Goal: Task Accomplishment & Management: Use online tool/utility

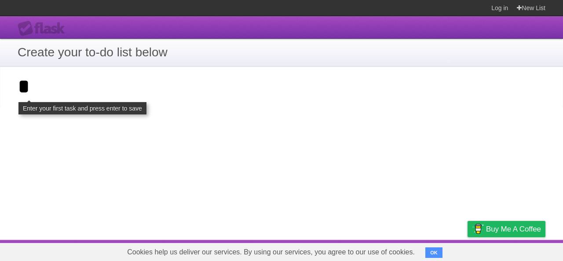
click at [100, 78] on input "*" at bounding box center [281, 86] width 563 height 40
type input "*"
click input "**********" at bounding box center [0, 0] width 0 height 0
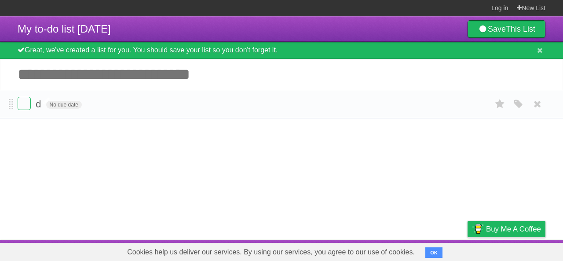
click at [38, 104] on span "d" at bounding box center [39, 103] width 7 height 11
type input "*"
type input "**********"
click at [81, 131] on article "My to-do list [DATE] Save This List Great, we've created a list for you. You sh…" at bounding box center [281, 127] width 563 height 223
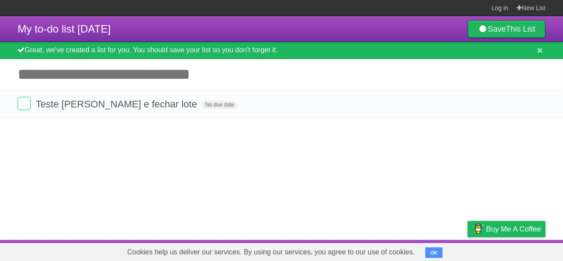
click at [135, 152] on article "My to-do list [DATE] Save This List Great, we've created a list for you. You sh…" at bounding box center [281, 127] width 563 height 223
click at [102, 123] on article "My to-do list [DATE] Save This List Great, we've created a list for you. You sh…" at bounding box center [281, 127] width 563 height 223
click at [125, 78] on input "Add another task" at bounding box center [281, 74] width 563 height 31
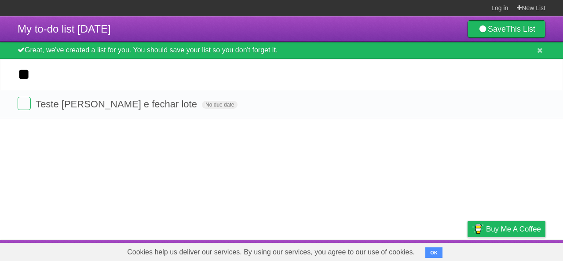
type input "*"
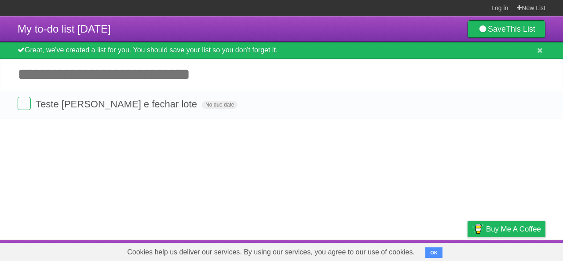
type input "*"
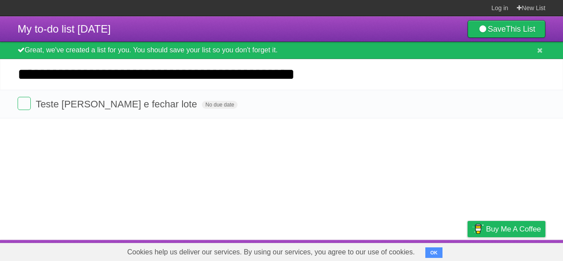
type input "**********"
click input "*********" at bounding box center [0, 0] width 0 height 0
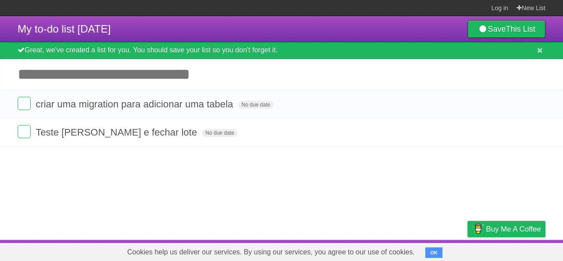
click at [146, 76] on input "Add another task" at bounding box center [281, 74] width 563 height 31
click at [202, 169] on article "My to-do list [DATE] Save This List Great, we've created a list for you. You sh…" at bounding box center [281, 127] width 563 height 223
click at [112, 86] on input "Add another task" at bounding box center [281, 74] width 563 height 31
type input "*"
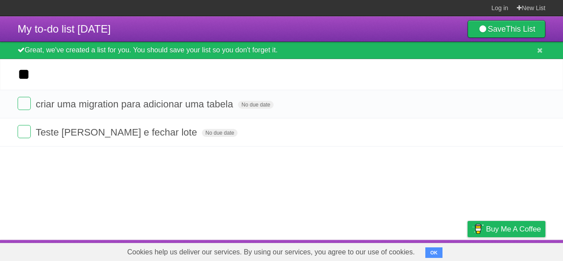
type input "*"
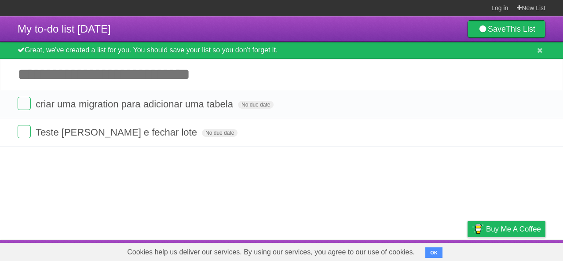
type input "*"
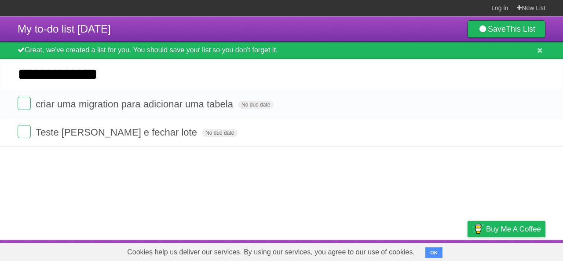
type input "**********"
click input "*********" at bounding box center [0, 0] width 0 height 0
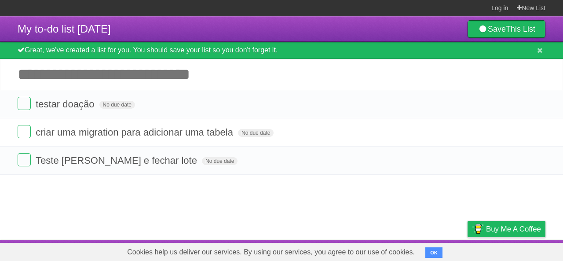
click at [82, 188] on article "My to-do list [DATE] Save This List Great, we've created a list for you. You sh…" at bounding box center [281, 127] width 563 height 223
click at [22, 162] on label at bounding box center [24, 159] width 13 height 13
click at [190, 208] on article "My to-do list [DATE] Save This List Great, we've created a list for you. You sh…" at bounding box center [281, 127] width 563 height 223
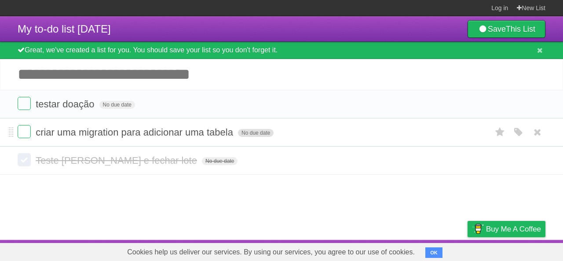
click at [247, 136] on span "No due date" at bounding box center [256, 133] width 36 height 8
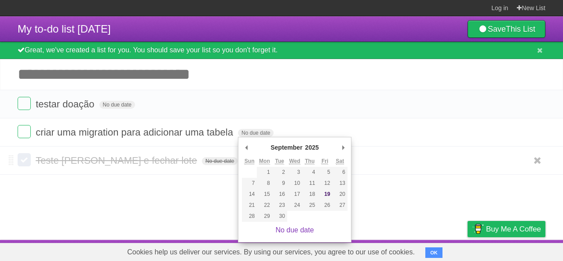
click at [171, 152] on li "Teste [PERSON_NAME] e fechar lote No due date White Red Blue Green Purple Orange" at bounding box center [281, 160] width 563 height 28
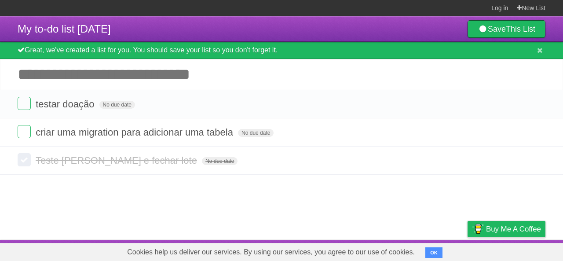
click at [164, 191] on article "My to-do list [DATE] Save This List Great, we've created a list for you. You sh…" at bounding box center [281, 127] width 563 height 223
click at [209, 115] on li "testar doação No due date White Red Blue Green Purple Orange" at bounding box center [281, 104] width 563 height 29
click at [152, 127] on span "criar uma migration para adicionar uma tabela" at bounding box center [136, 132] width 200 height 11
click at [232, 151] on li "Teste [PERSON_NAME] e fechar lote No due date White Red Blue Green Purple Orange" at bounding box center [281, 160] width 563 height 28
click at [231, 103] on form "testar doação No due date White Red Blue Green Purple Orange" at bounding box center [281, 104] width 527 height 15
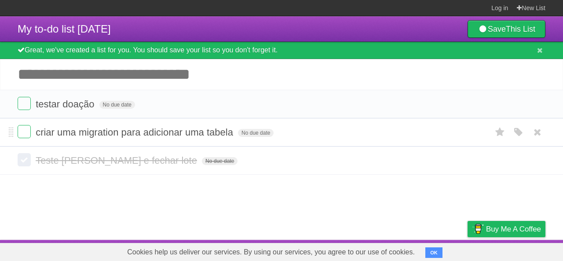
click at [218, 127] on span "criar uma migration para adicionar uma tabela" at bounding box center [136, 132] width 200 height 11
click at [228, 115] on li "testar doação No due date White Red Blue Green Purple Orange" at bounding box center [281, 104] width 563 height 29
drag, startPoint x: 287, startPoint y: 133, endPoint x: 201, endPoint y: 138, distance: 85.9
click at [201, 138] on form "criar uma migration para adicionar uma tabela No due date White Red Blue Green …" at bounding box center [281, 132] width 527 height 15
click at [201, 146] on li "Teste [PERSON_NAME] e fechar lote No due date White Red Blue Green Purple Orange" at bounding box center [281, 160] width 563 height 28
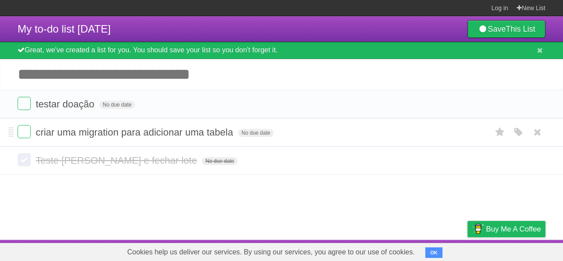
click at [292, 141] on li "criar uma migration para adicionar uma tabela No due date White Red Blue Green …" at bounding box center [281, 132] width 563 height 29
click at [292, 142] on li "criar uma migration para adicionar uma tabela No due date White Red Blue Green …" at bounding box center [281, 132] width 563 height 29
click at [292, 159] on form "Teste [PERSON_NAME] e fechar lote No due date White Red Blue Green Purple Orange" at bounding box center [281, 160] width 527 height 15
click at [305, 137] on form "criar uma migration para adicionar uma tabela No due date White Red Blue Green …" at bounding box center [281, 132] width 527 height 15
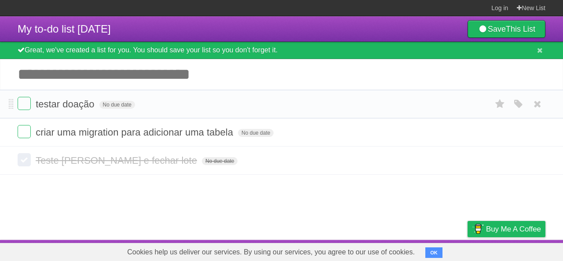
click at [303, 113] on li "testar doação No due date White Red Blue Green Purple Orange" at bounding box center [281, 104] width 563 height 29
click at [320, 146] on li "Teste [PERSON_NAME] e fechar lote No due date White Red Blue Green Purple Orange" at bounding box center [281, 160] width 563 height 28
click at [321, 128] on form "criar uma migration para adicionar uma tabela No due date White Red Blue Green …" at bounding box center [281, 132] width 527 height 15
click at [317, 108] on form "testar doação No due date White Red Blue Green Purple Orange" at bounding box center [281, 104] width 527 height 15
click at [323, 127] on form "criar uma migration para adicionar uma tabela No due date White Red Blue Green …" at bounding box center [281, 132] width 527 height 15
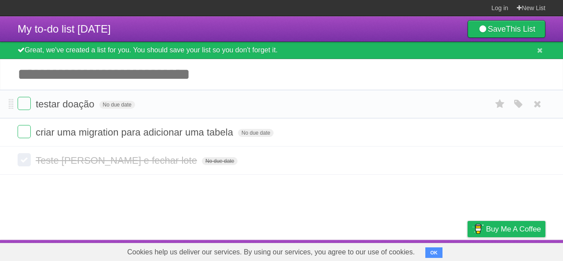
click at [319, 116] on li "testar doação No due date White Red Blue Green Purple Orange" at bounding box center [281, 104] width 563 height 29
click at [325, 137] on form "criar uma migration para adicionar uma tabela No due date White Red Blue Green …" at bounding box center [281, 132] width 527 height 15
click at [328, 103] on form "testar doação No due date White Red Blue Green Purple Orange" at bounding box center [281, 104] width 527 height 15
drag, startPoint x: 334, startPoint y: 123, endPoint x: 332, endPoint y: 134, distance: 11.6
click at [332, 134] on li "criar uma migration para adicionar uma tabela No due date White Red Blue Green …" at bounding box center [281, 132] width 563 height 29
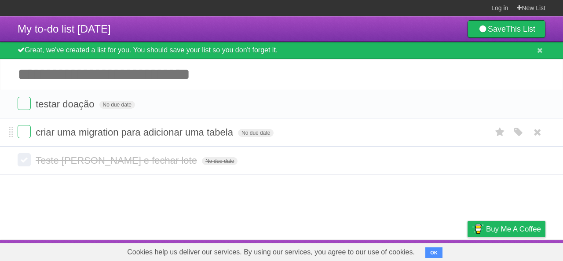
click at [332, 134] on form "criar uma migration para adicionar uma tabela No due date White Red Blue Green …" at bounding box center [281, 132] width 527 height 15
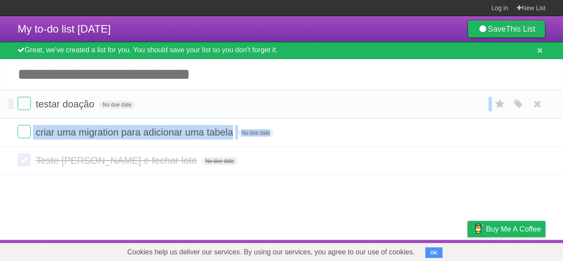
drag, startPoint x: 332, startPoint y: 134, endPoint x: 332, endPoint y: 106, distance: 27.7
click at [332, 106] on ul "testar doação No due date White Red Blue Green Purple Orange criar uma migratio…" at bounding box center [281, 118] width 563 height 57
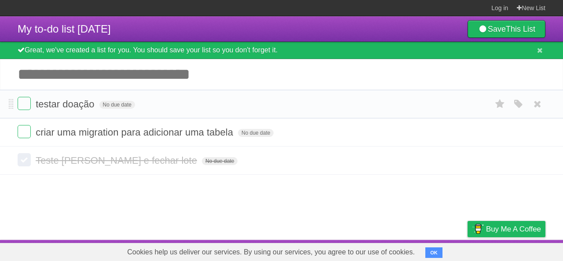
click at [332, 106] on form "testar doação No due date White Red Blue Green Purple Orange" at bounding box center [281, 104] width 527 height 15
click at [332, 138] on form "criar uma migration para adicionar uma tabela No due date White Red Blue Green …" at bounding box center [281, 132] width 527 height 15
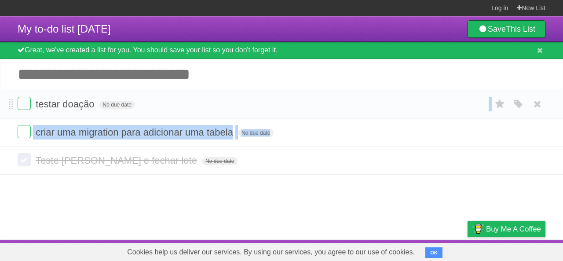
drag, startPoint x: 332, startPoint y: 138, endPoint x: 331, endPoint y: 103, distance: 35.2
click at [331, 103] on ul "testar doação No due date White Red Blue Green Purple Orange criar uma migratio…" at bounding box center [281, 118] width 563 height 57
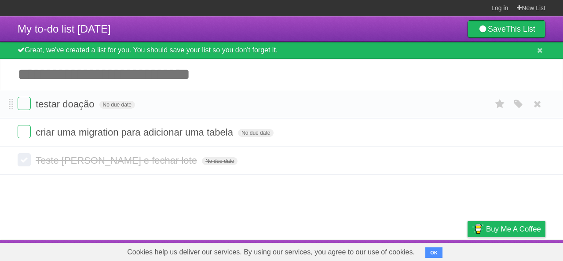
click at [331, 103] on form "testar doação No due date White Red Blue Green Purple Orange" at bounding box center [281, 104] width 527 height 15
drag, startPoint x: 334, startPoint y: 138, endPoint x: 333, endPoint y: 106, distance: 31.7
click at [333, 106] on ul "testar doação No due date White Red Blue Green Purple Orange criar uma migratio…" at bounding box center [281, 118] width 563 height 57
click at [333, 106] on form "testar doação No due date White Red Blue Green Purple Orange" at bounding box center [281, 104] width 527 height 15
click at [332, 141] on li "criar uma migration para adicionar uma tabela No due date White Red Blue Green …" at bounding box center [281, 132] width 563 height 29
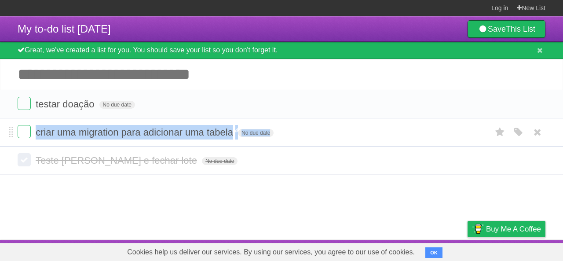
drag, startPoint x: 332, startPoint y: 141, endPoint x: 44, endPoint y: 129, distance: 288.1
click at [44, 129] on li "criar uma migration para adicionar uma tabela No due date White Red Blue Green …" at bounding box center [281, 132] width 563 height 29
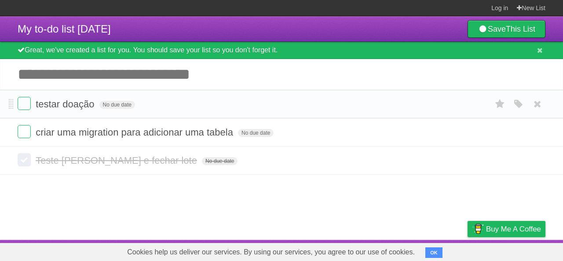
click at [316, 115] on li "testar doação No due date White Red Blue Green Purple Orange" at bounding box center [281, 104] width 563 height 29
click at [311, 134] on form "criar uma migration para adicionar uma tabela No due date White Red Blue Green …" at bounding box center [281, 132] width 527 height 15
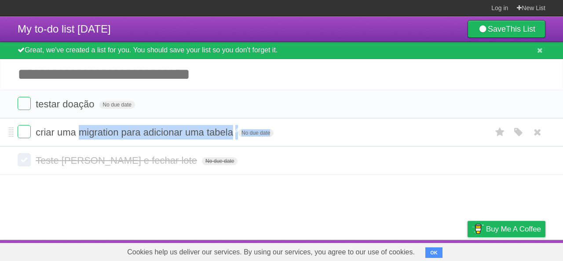
drag, startPoint x: 311, startPoint y: 134, endPoint x: 82, endPoint y: 132, distance: 229.0
click at [82, 132] on form "criar uma migration para adicionar uma tabela No due date White Red Blue Green …" at bounding box center [281, 132] width 527 height 15
click at [330, 135] on form "criar uma migration para adicionar uma tabela No due date White Red Blue Green …" at bounding box center [281, 132] width 527 height 15
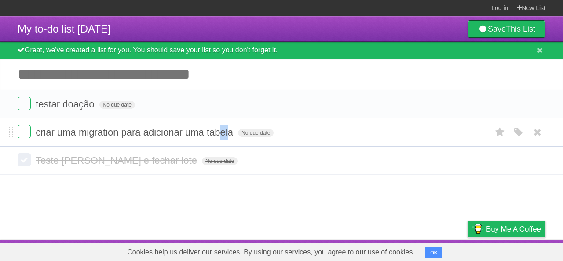
drag, startPoint x: 229, startPoint y: 132, endPoint x: 227, endPoint y: 141, distance: 9.3
click at [227, 141] on li "criar uma migration para adicionar uma tabela No due date White Red Blue Green …" at bounding box center [281, 132] width 563 height 29
click at [262, 140] on li "criar uma migration para adicionar uma tabela No due date White Red Blue Green …" at bounding box center [281, 132] width 563 height 29
click at [308, 145] on li "criar uma migration para adicionar uma tabela No due date White Red Blue Green …" at bounding box center [281, 132] width 563 height 29
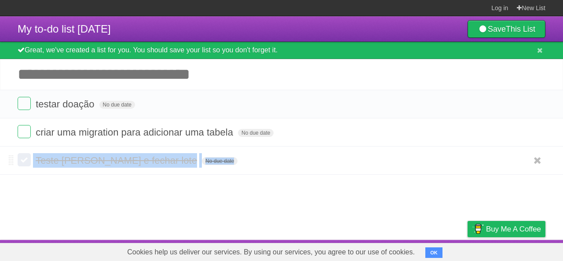
drag, startPoint x: 308, startPoint y: 145, endPoint x: 301, endPoint y: 157, distance: 14.2
click at [301, 157] on section "testar doação No due date White Red Blue Green Purple Orange criar uma migratio…" at bounding box center [281, 132] width 563 height 85
click at [301, 157] on form "Teste [PERSON_NAME] e fechar lote No due date White Red Blue Green Purple Orange" at bounding box center [281, 160] width 527 height 15
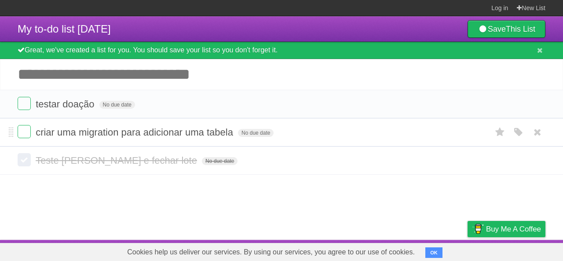
click at [311, 140] on li "criar uma migration para adicionar uma tabela No due date White Red Blue Green …" at bounding box center [281, 132] width 563 height 29
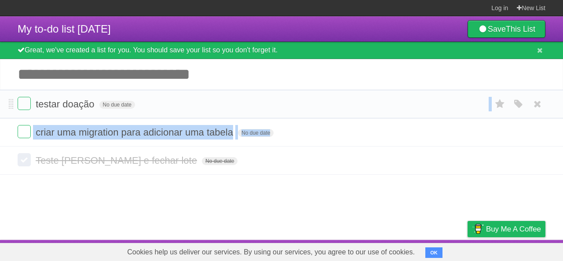
drag, startPoint x: 311, startPoint y: 140, endPoint x: 315, endPoint y: 101, distance: 39.3
click at [315, 101] on ul "testar doação No due date White Red Blue Green Purple Orange criar uma migratio…" at bounding box center [281, 118] width 563 height 57
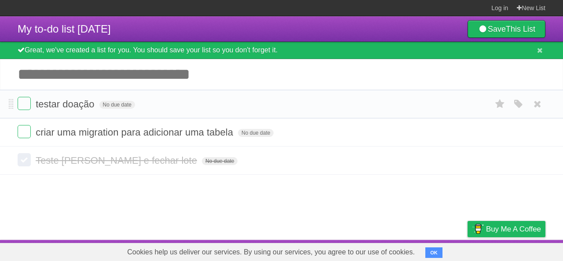
click at [313, 116] on li "testar doação No due date White Red Blue Green Purple Orange" at bounding box center [281, 104] width 563 height 29
drag, startPoint x: 309, startPoint y: 146, endPoint x: 311, endPoint y: 134, distance: 12.8
click at [311, 134] on section "testar doação No due date White Red Blue Green Purple Orange criar uma migratio…" at bounding box center [281, 132] width 563 height 85
drag, startPoint x: 311, startPoint y: 134, endPoint x: 315, endPoint y: 105, distance: 28.8
click at [315, 105] on ul "testar doação No due date White Red Blue Green Purple Orange criar uma migratio…" at bounding box center [281, 118] width 563 height 57
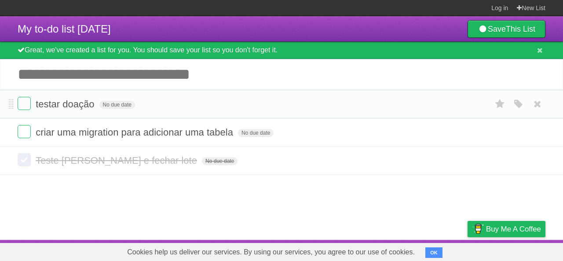
click at [315, 105] on form "testar doação No due date White Red Blue Green Purple Orange" at bounding box center [281, 104] width 527 height 15
click at [253, 189] on article "My to-do list [DATE] Save This List Great, we've created a list for you. You sh…" at bounding box center [281, 127] width 563 height 223
